Goal: Book appointment/travel/reservation

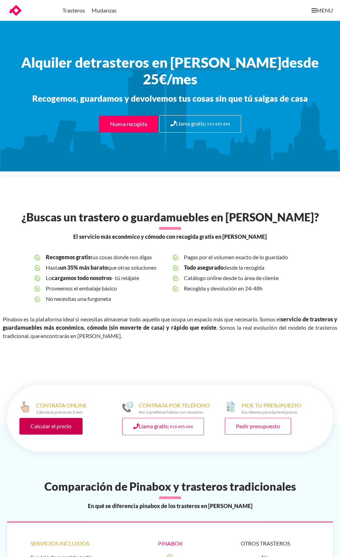
click at [62, 425] on link "Calcular el precio" at bounding box center [50, 425] width 63 height 17
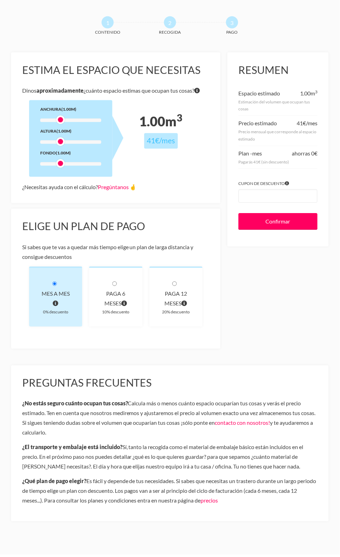
scroll to position [21, 0]
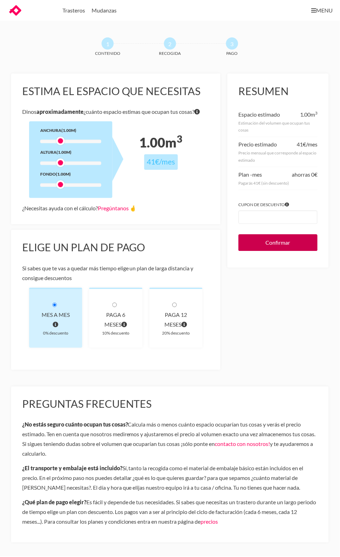
click at [286, 240] on input "Confirmar" at bounding box center [278, 242] width 79 height 17
